Goal: Information Seeking & Learning: Learn about a topic

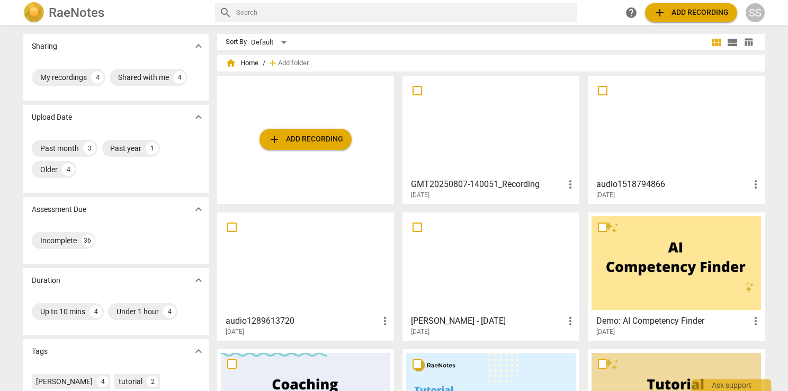
click at [450, 131] on div at bounding box center [491, 126] width 170 height 94
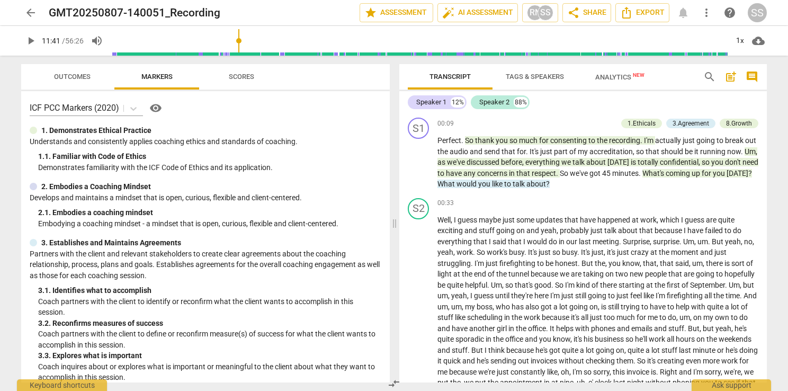
click at [240, 33] on input "range" at bounding box center [419, 41] width 617 height 34
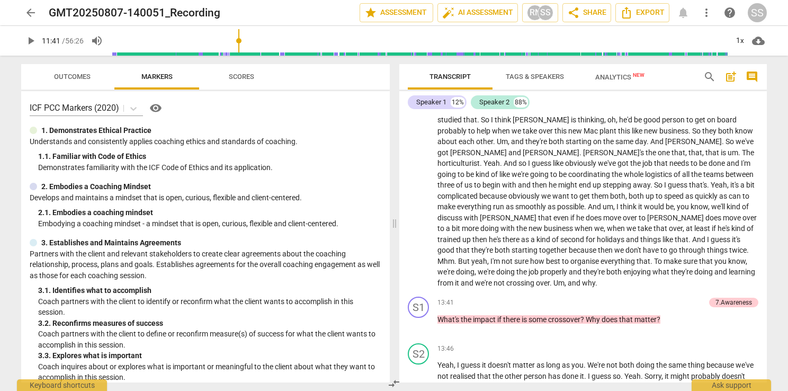
click at [316, 37] on input "range" at bounding box center [419, 41] width 617 height 34
click at [337, 37] on input "range" at bounding box center [419, 41] width 617 height 34
click at [381, 38] on input "range" at bounding box center [419, 41] width 617 height 34
click at [374, 42] on input "range" at bounding box center [419, 41] width 617 height 34
click at [26, 41] on span "play_arrow" at bounding box center [30, 40] width 13 height 13
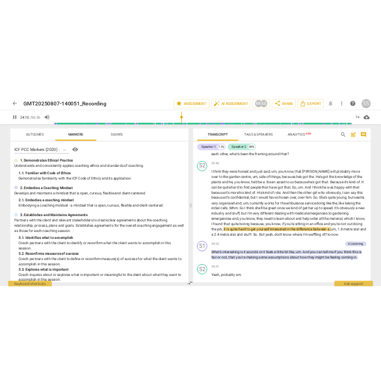
scroll to position [3267, 0]
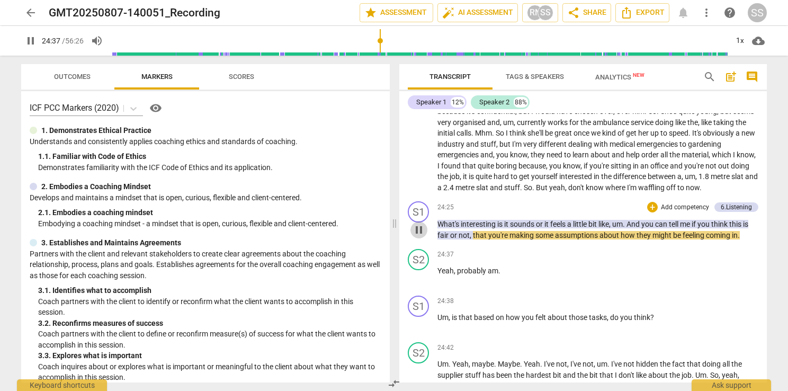
click at [415, 236] on span "pause" at bounding box center [419, 230] width 13 height 13
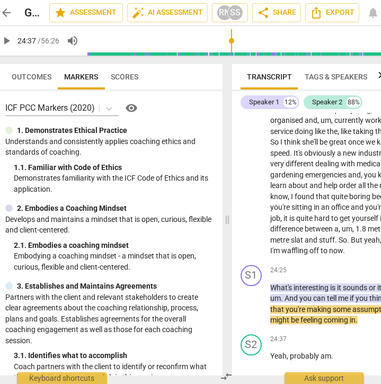
scroll to position [0, 0]
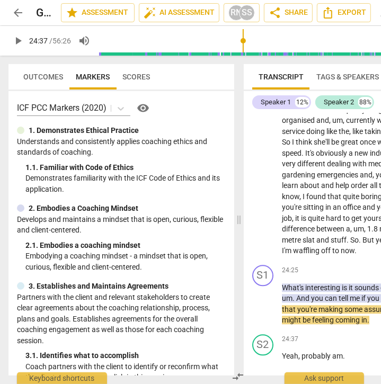
click at [43, 76] on span "Outcomes" at bounding box center [43, 77] width 40 height 8
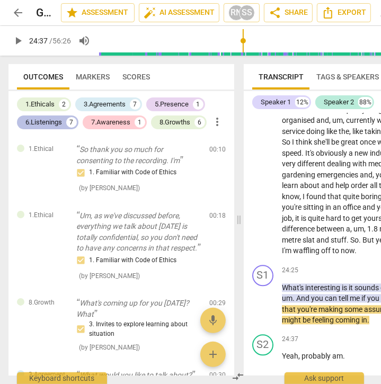
click at [59, 126] on div "6.Listenings" at bounding box center [43, 122] width 37 height 11
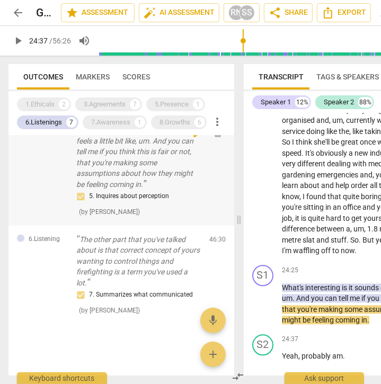
scroll to position [459, 0]
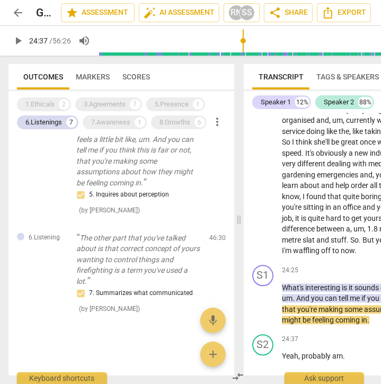
click at [20, 41] on span "play_arrow" at bounding box center [18, 40] width 13 height 13
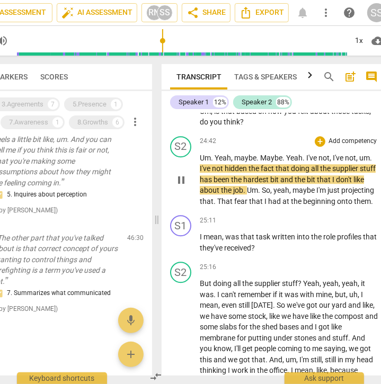
scroll to position [5292, 0]
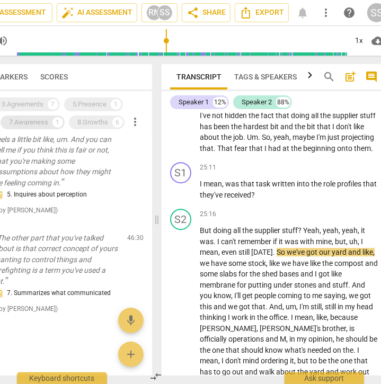
click at [26, 127] on div "7.Awareness" at bounding box center [28, 122] width 39 height 11
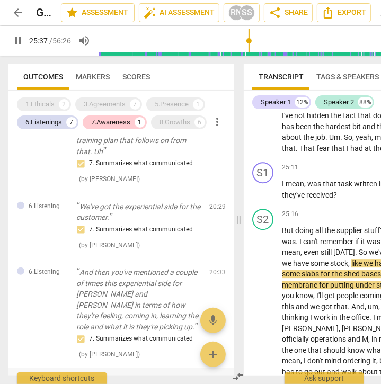
scroll to position [266, 0]
click at [63, 121] on div "6.Listenings 7" at bounding box center [47, 122] width 61 height 14
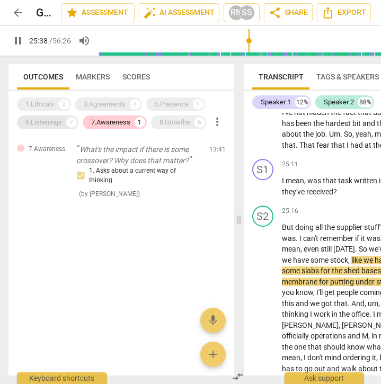
scroll to position [5290, 0]
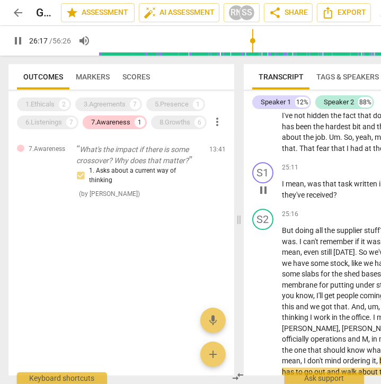
drag, startPoint x: 357, startPoint y: 218, endPoint x: 287, endPoint y: 206, distance: 70.6
click at [287, 204] on div "S1 play_arrow pause 25:11 + Add competency keyboard_arrow_right I mean , was th…" at bounding box center [356, 181] width 225 height 47
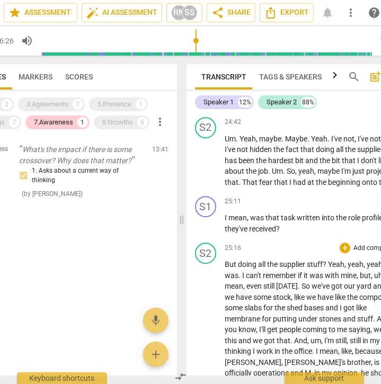
scroll to position [5255, 0]
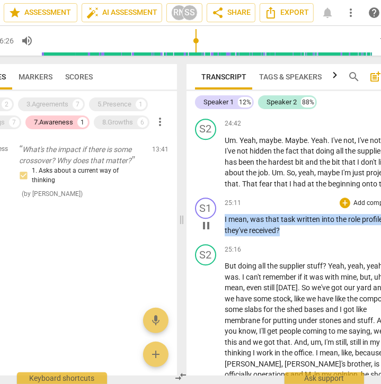
drag, startPoint x: 301, startPoint y: 247, endPoint x: 223, endPoint y: 241, distance: 78.1
click at [223, 240] on div "S1 play_arrow pause 25:11 + Add competency keyboard_arrow_right I mean , was th…" at bounding box center [298, 216] width 225 height 47
copy p "I mean , was that task written into the role profiles that they've received ?"
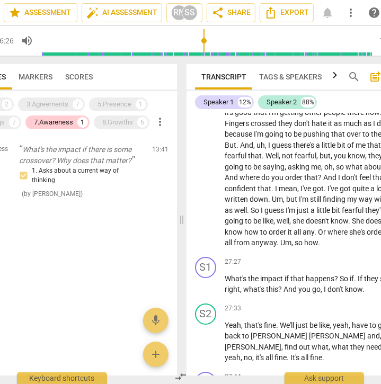
scroll to position [5930, 0]
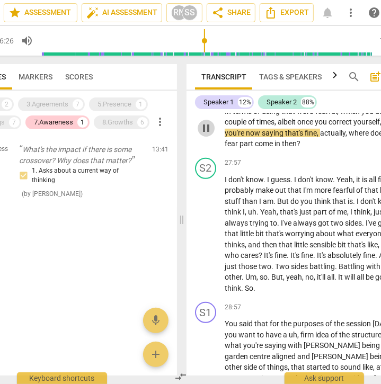
click at [208, 135] on span "pause" at bounding box center [206, 128] width 13 height 13
click at [205, 135] on span "play_arrow" at bounding box center [206, 128] width 13 height 13
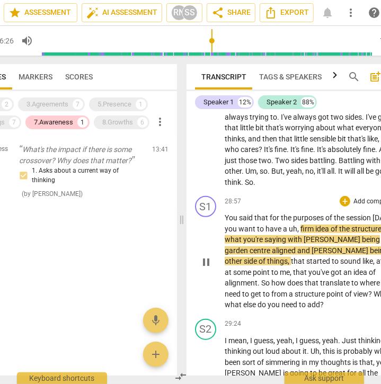
scroll to position [6089, 0]
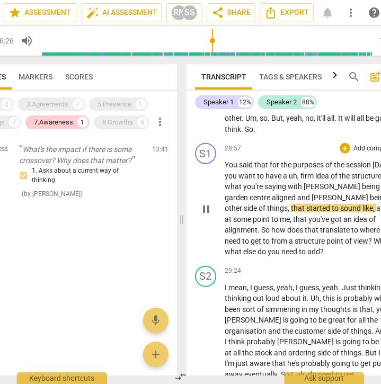
click at [205, 211] on span "pause" at bounding box center [206, 209] width 13 height 13
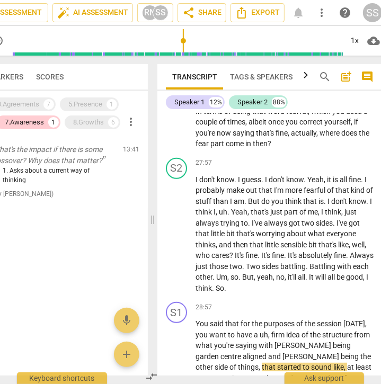
scroll to position [0, 92]
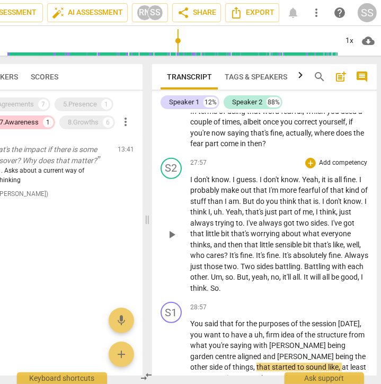
click at [253, 206] on span "But" at bounding box center [249, 201] width 13 height 8
click at [173, 241] on span "play_arrow" at bounding box center [171, 234] width 13 height 13
click at [173, 241] on span "pause" at bounding box center [171, 234] width 13 height 13
click at [176, 241] on span "play_arrow" at bounding box center [171, 234] width 13 height 13
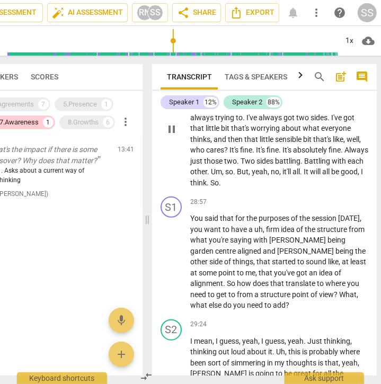
scroll to position [6036, 0]
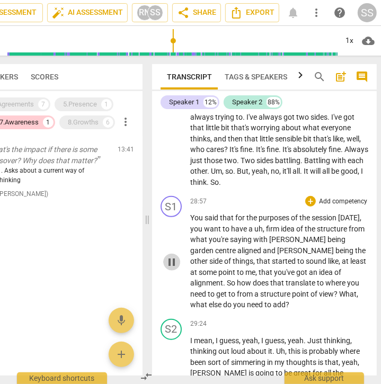
click at [177, 266] on span "pause" at bounding box center [171, 262] width 13 height 13
click at [177, 266] on span "play_arrow" at bounding box center [171, 262] width 13 height 13
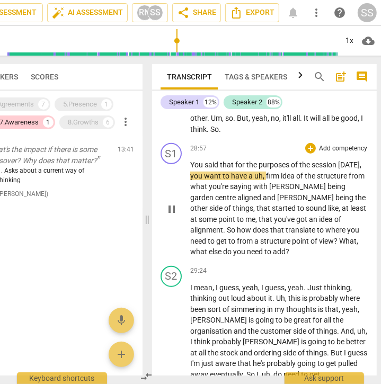
scroll to position [6142, 0]
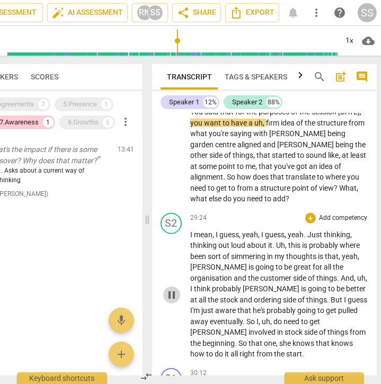
click at [166, 297] on span "pause" at bounding box center [171, 295] width 13 height 13
click at [166, 297] on span "play_arrow" at bounding box center [171, 295] width 13 height 13
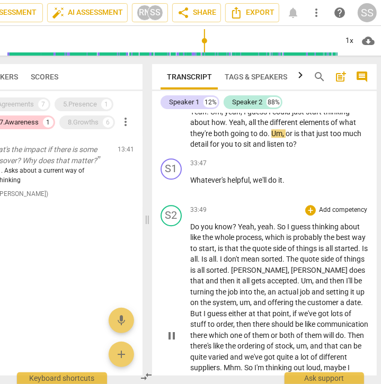
scroll to position [7124, 0]
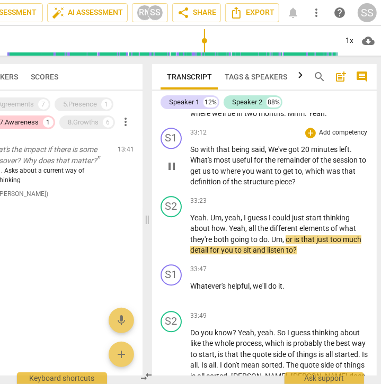
click at [165, 172] on span "pause" at bounding box center [171, 166] width 13 height 13
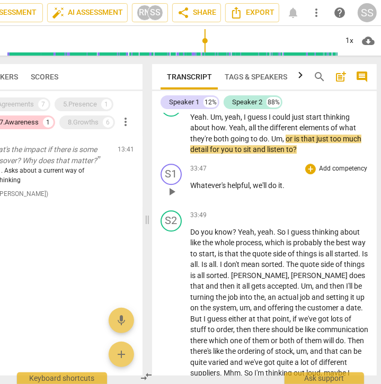
scroll to position [7230, 0]
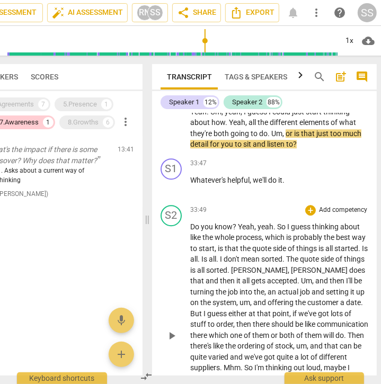
click at [177, 341] on span "play_arrow" at bounding box center [171, 336] width 13 height 13
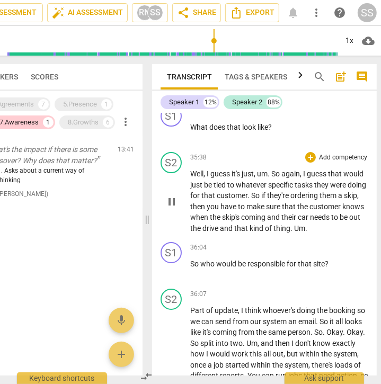
scroll to position [7601, 0]
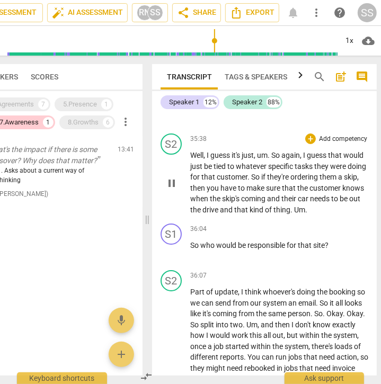
click at [170, 190] on span "pause" at bounding box center [171, 183] width 13 height 13
click at [170, 190] on span "play_arrow" at bounding box center [171, 183] width 13 height 13
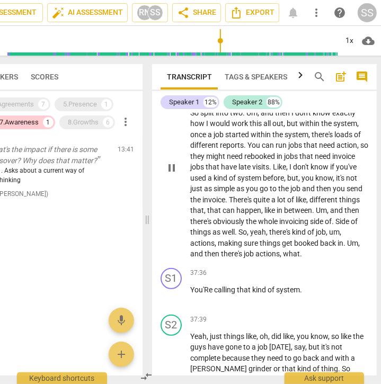
scroll to position [7866, 0]
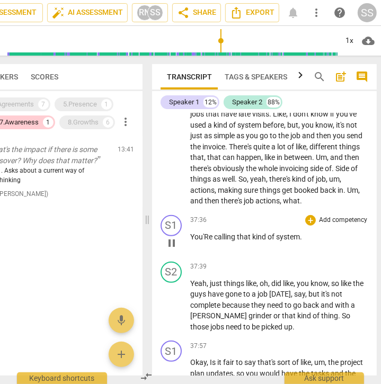
click at [173, 250] on span "pause" at bounding box center [171, 243] width 13 height 13
click at [173, 250] on span "play_arrow" at bounding box center [171, 243] width 13 height 13
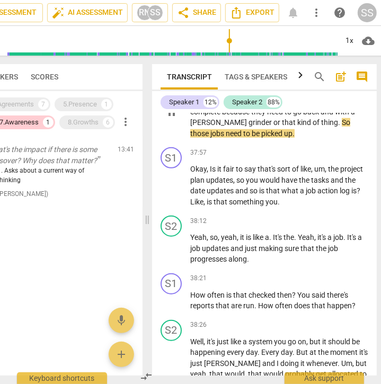
scroll to position [8078, 0]
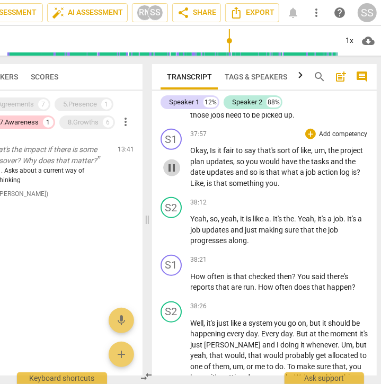
click at [172, 174] on span "pause" at bounding box center [171, 168] width 13 height 13
click at [172, 174] on span "play_arrow" at bounding box center [171, 168] width 13 height 13
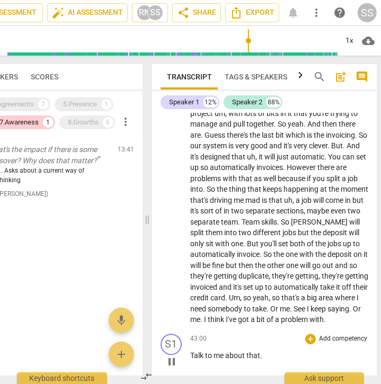
scroll to position [9169, 0]
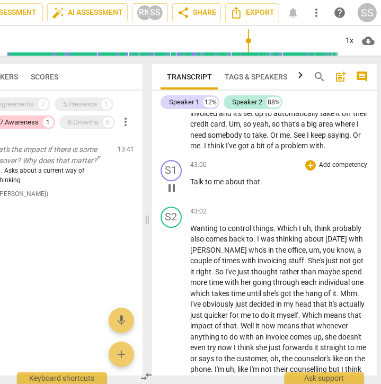
click at [173, 194] on span "pause" at bounding box center [171, 188] width 13 height 13
click at [173, 194] on span "play_arrow" at bounding box center [171, 188] width 13 height 13
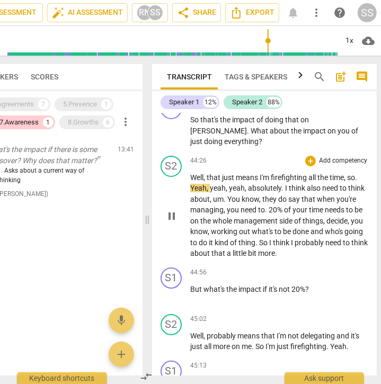
scroll to position [9499, 0]
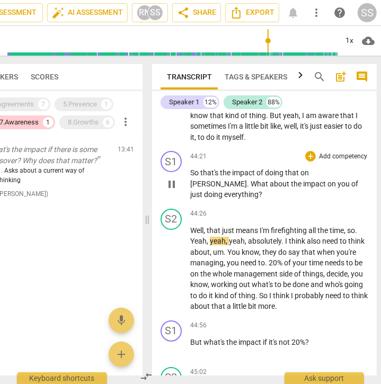
click at [167, 191] on span "pause" at bounding box center [171, 184] width 13 height 13
click at [173, 275] on span "play_arrow" at bounding box center [171, 269] width 13 height 13
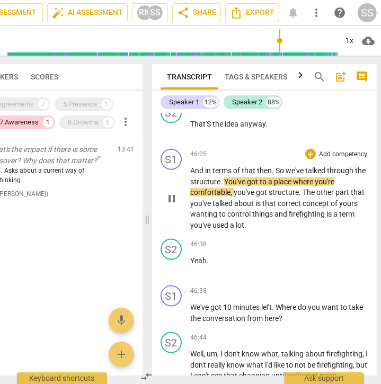
scroll to position [10154, 0]
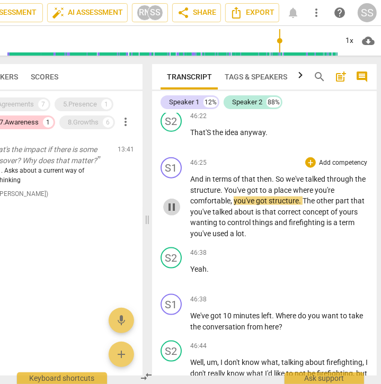
click at [166, 213] on span "pause" at bounding box center [171, 207] width 13 height 13
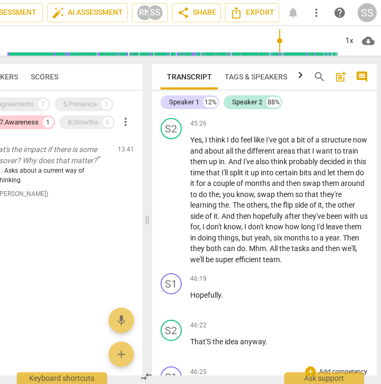
scroll to position [9943, 0]
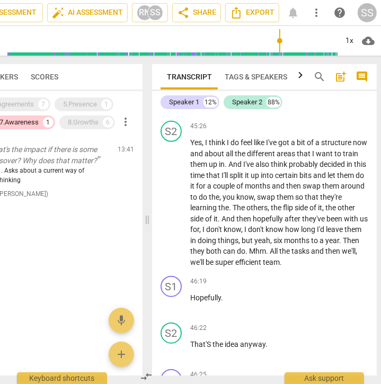
click at [176, 109] on span "play_arrow" at bounding box center [171, 102] width 13 height 13
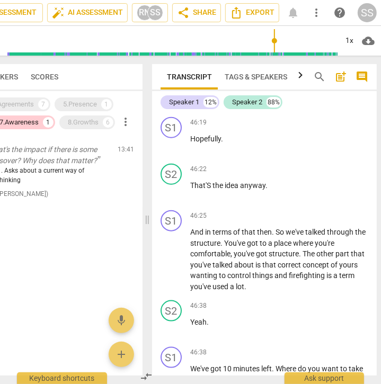
scroll to position [10154, 0]
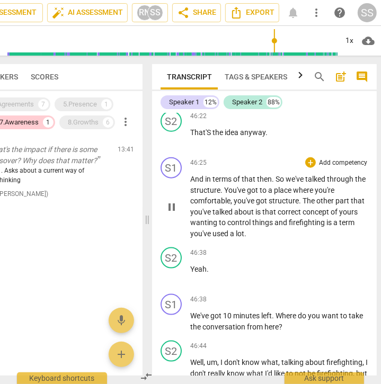
click at [177, 213] on span "pause" at bounding box center [171, 207] width 13 height 13
click at [175, 213] on span "play_arrow" at bounding box center [171, 207] width 13 height 13
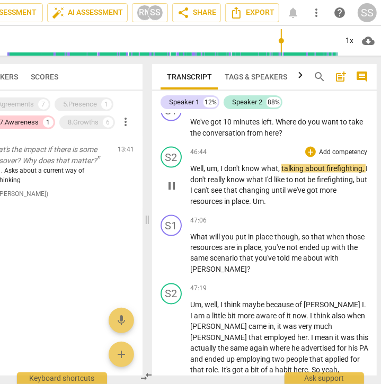
scroll to position [10366, 0]
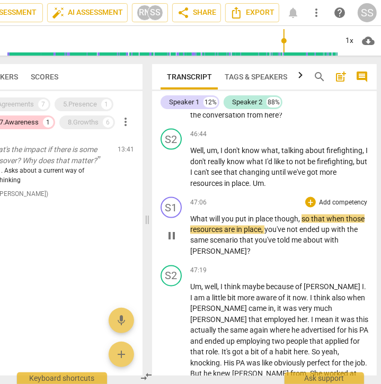
click at [172, 243] on span "pause" at bounding box center [171, 236] width 13 height 13
click at [172, 243] on span "play_arrow" at bounding box center [171, 236] width 13 height 13
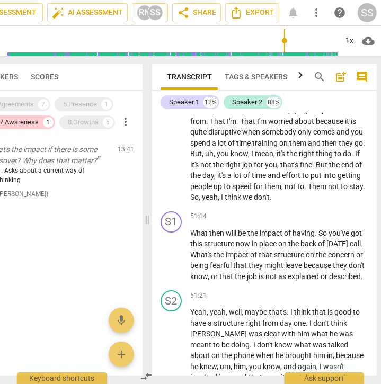
scroll to position [11161, 0]
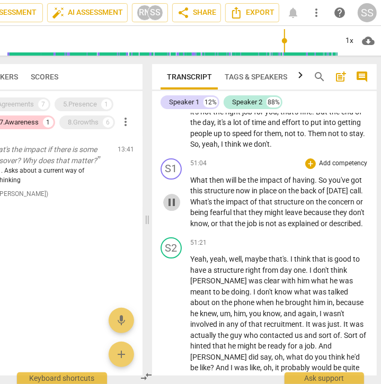
click at [172, 209] on span "pause" at bounding box center [171, 202] width 13 height 13
click at [172, 209] on span "play_arrow" at bounding box center [171, 202] width 13 height 13
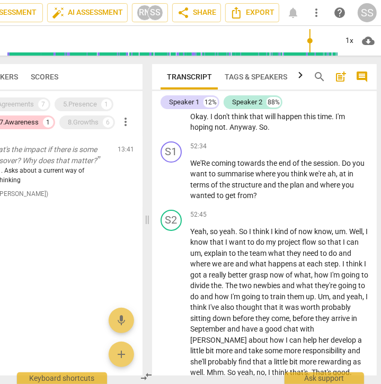
scroll to position [11401, 0]
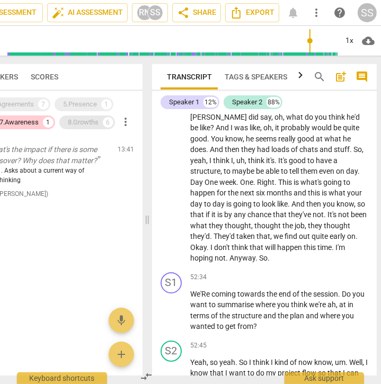
click at [85, 118] on div "8.Growths" at bounding box center [83, 122] width 31 height 11
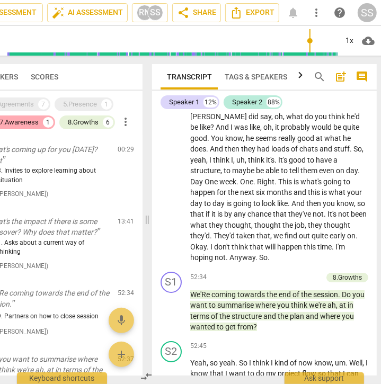
click at [37, 120] on div "7.Awareness" at bounding box center [18, 122] width 39 height 11
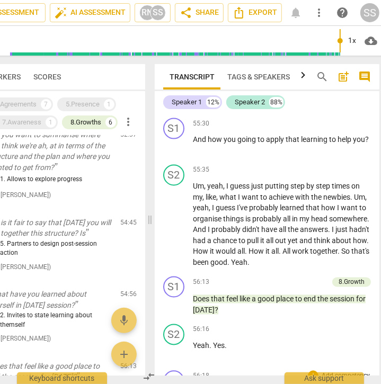
scroll to position [12351, 0]
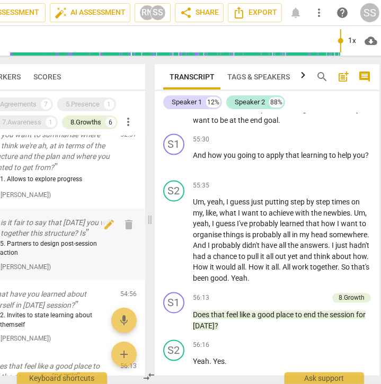
type input "3386"
click at [33, 108] on div "3.Agreements" at bounding box center [16, 104] width 42 height 11
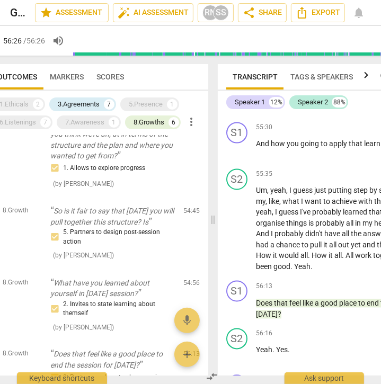
scroll to position [0, 0]
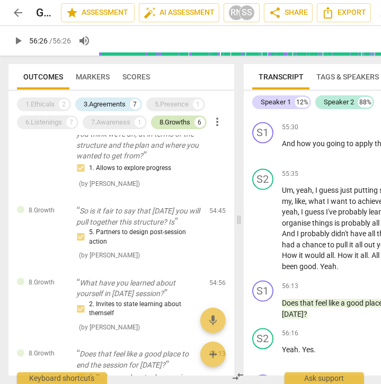
click at [180, 116] on div "8.Growths 6" at bounding box center [179, 122] width 56 height 14
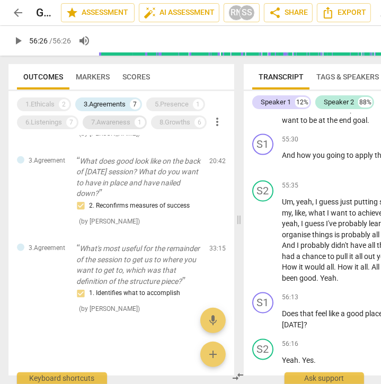
click at [120, 122] on div "7.Awareness" at bounding box center [110, 122] width 39 height 11
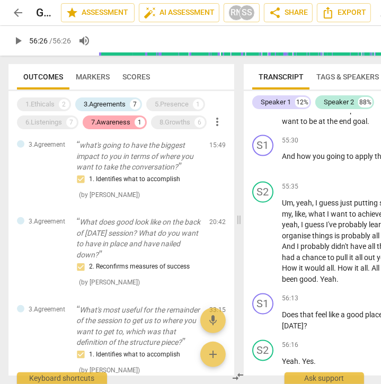
scroll to position [12355, 0]
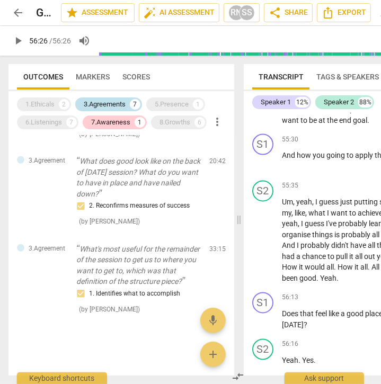
click at [119, 107] on div "3.Agreements" at bounding box center [105, 104] width 42 height 11
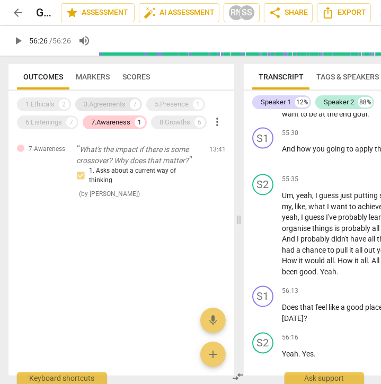
scroll to position [12348, 0]
